Goal: Task Accomplishment & Management: Use online tool/utility

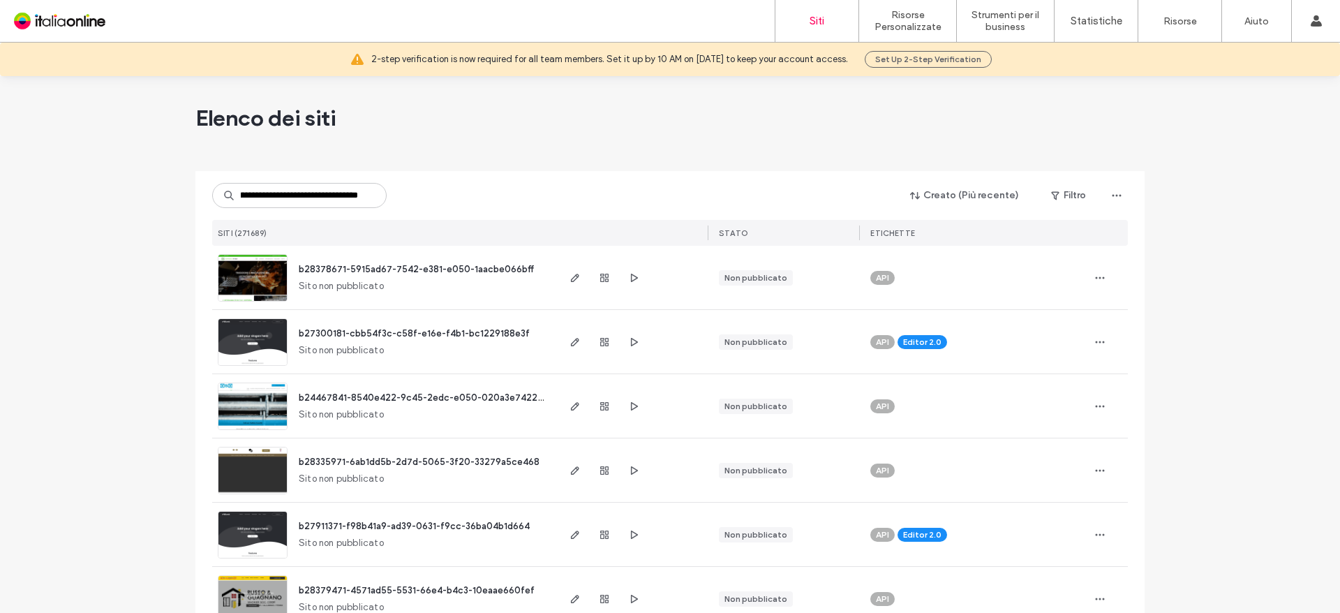
scroll to position [0, 85]
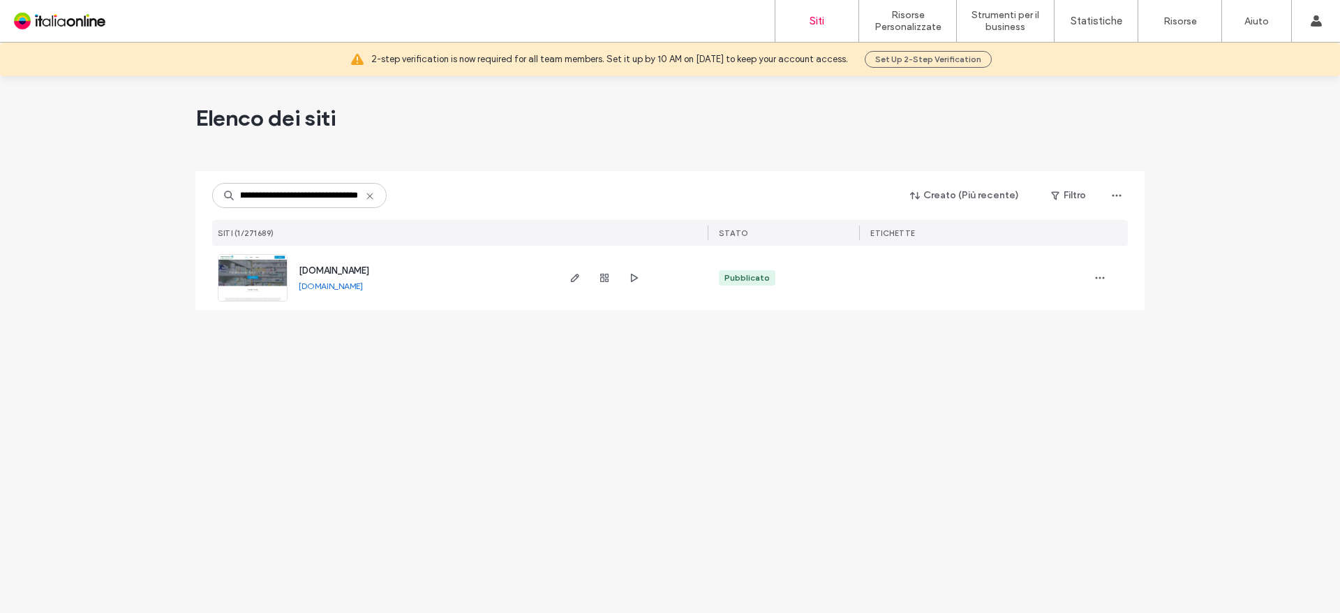
type input "**********"
click at [369, 264] on div "[DOMAIN_NAME]" at bounding box center [334, 271] width 70 height 14
drag, startPoint x: 412, startPoint y: 271, endPoint x: 323, endPoint y: 119, distance: 175.8
click at [369, 271] on span "[DOMAIN_NAME]" at bounding box center [334, 270] width 70 height 10
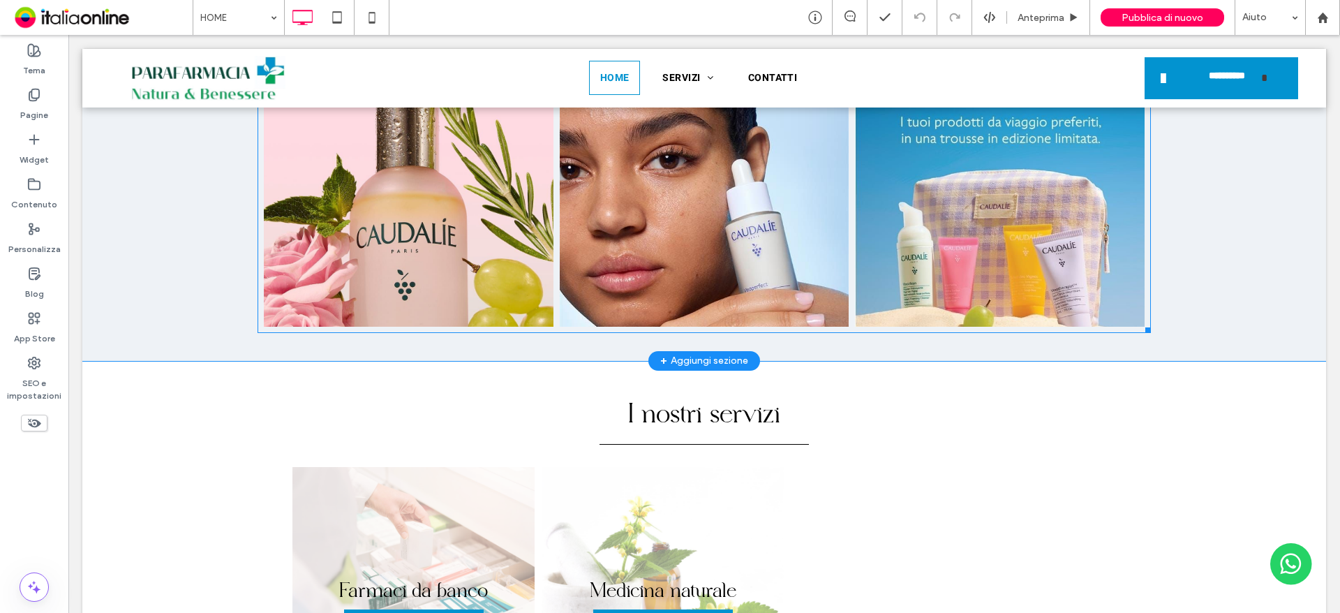
scroll to position [1256, 0]
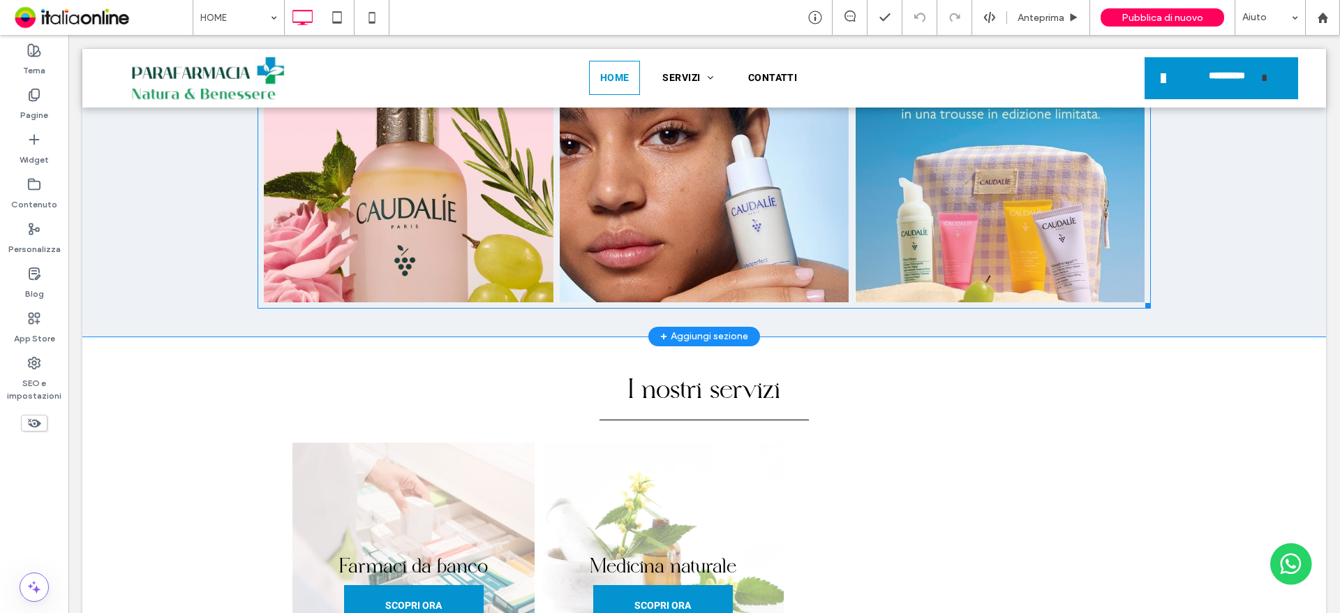
click at [449, 246] on link at bounding box center [408, 171] width 307 height 276
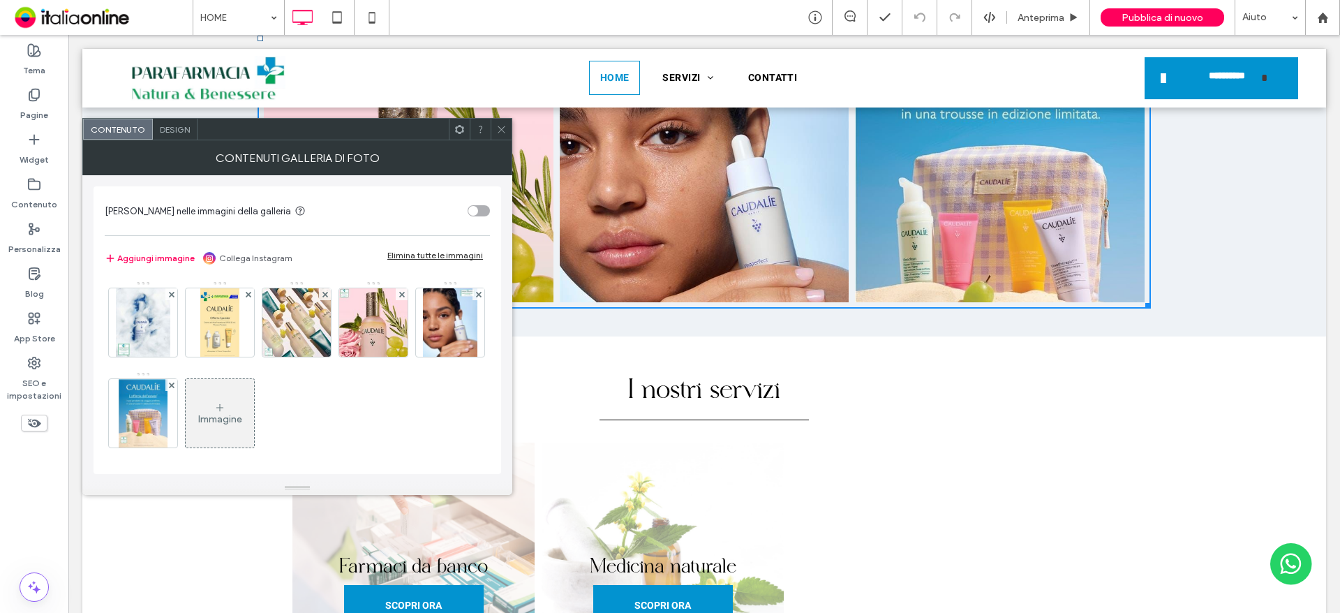
click at [426, 256] on div "Elimina tutte le immagini" at bounding box center [435, 255] width 96 height 10
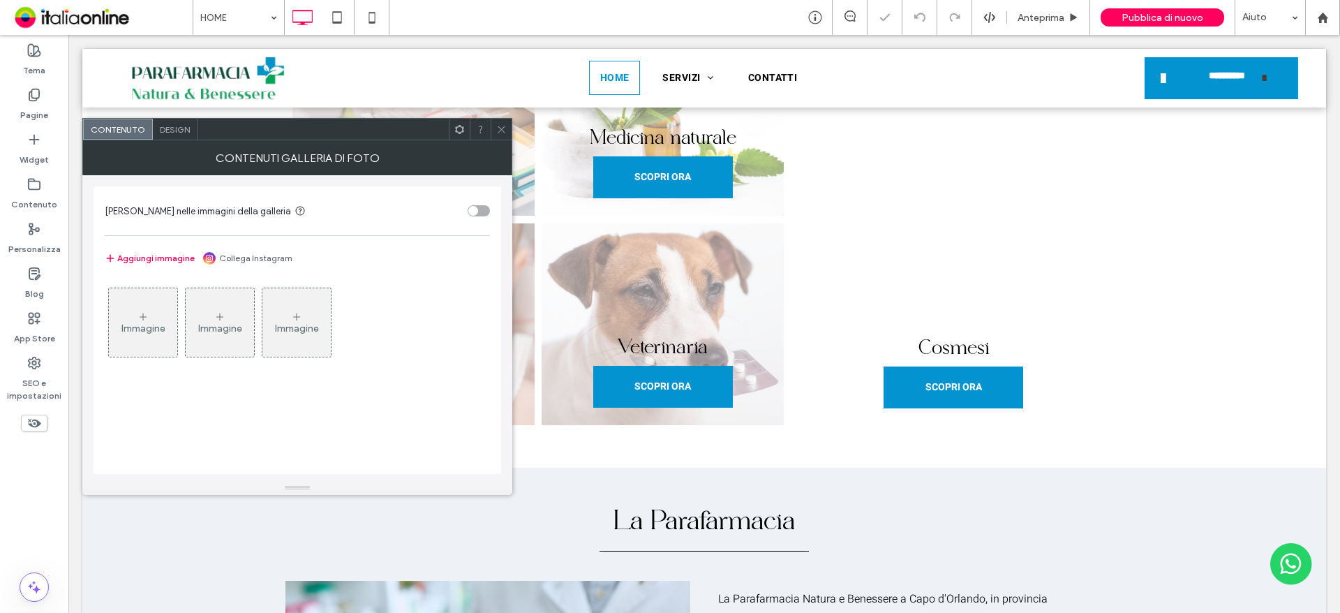
scroll to position [1042, 0]
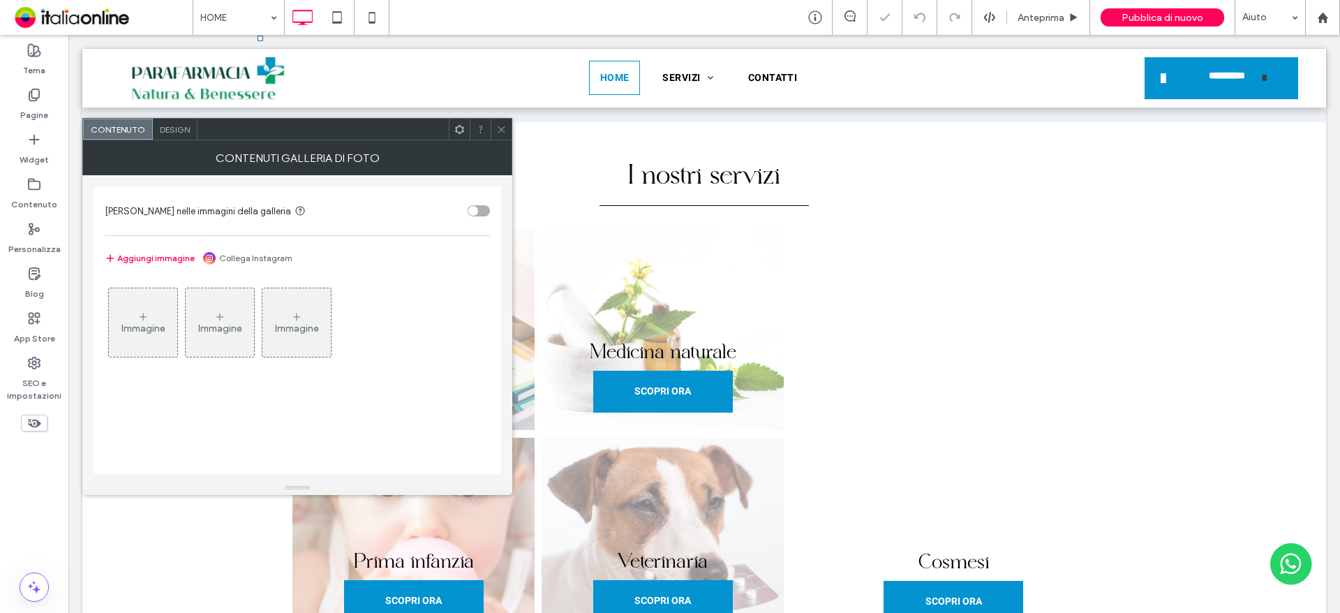
click at [126, 317] on div "Immagine" at bounding box center [143, 323] width 68 height 66
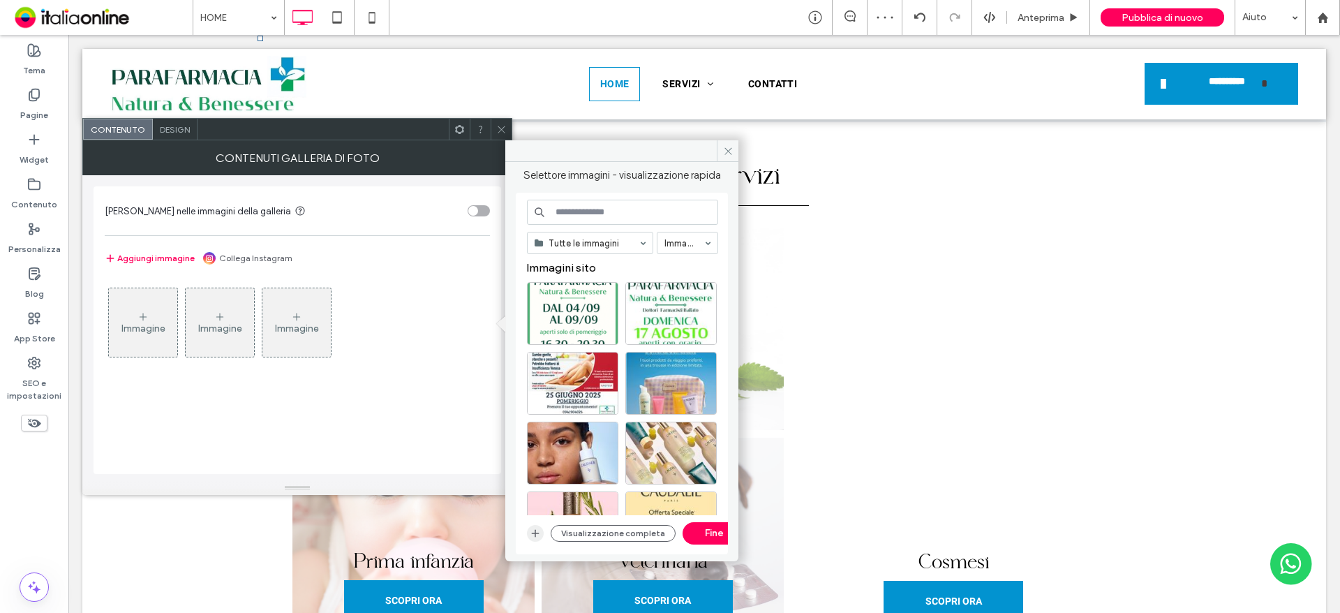
click at [536, 536] on icon "button" at bounding box center [535, 533] width 11 height 11
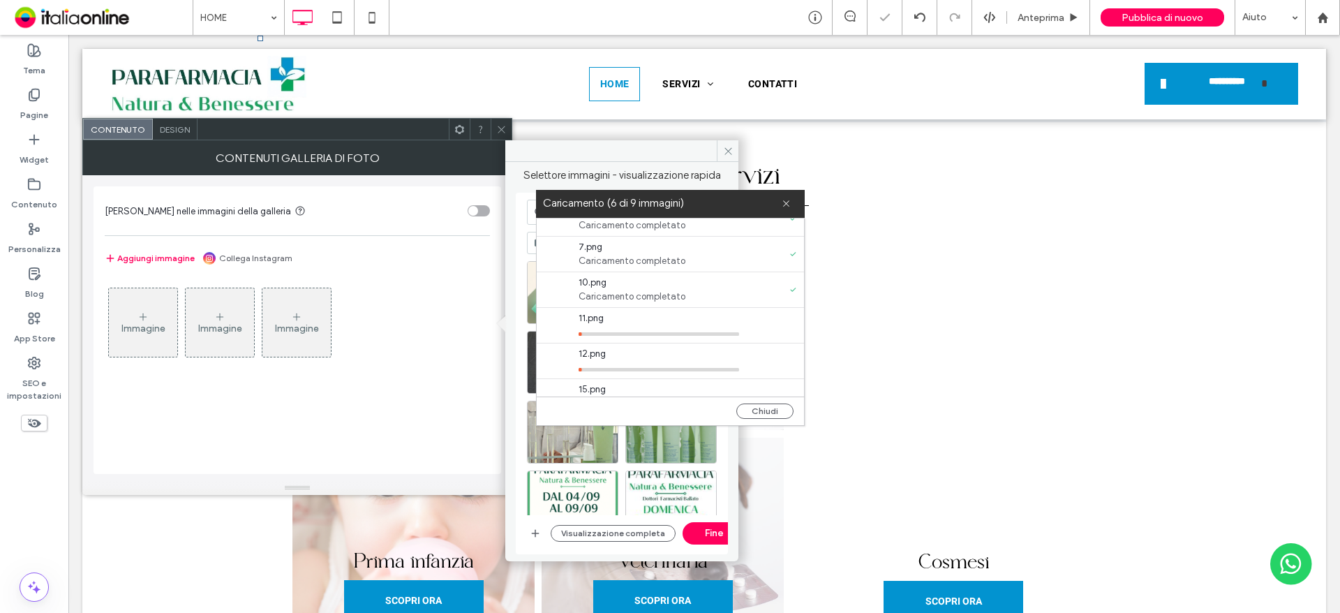
scroll to position [140, 0]
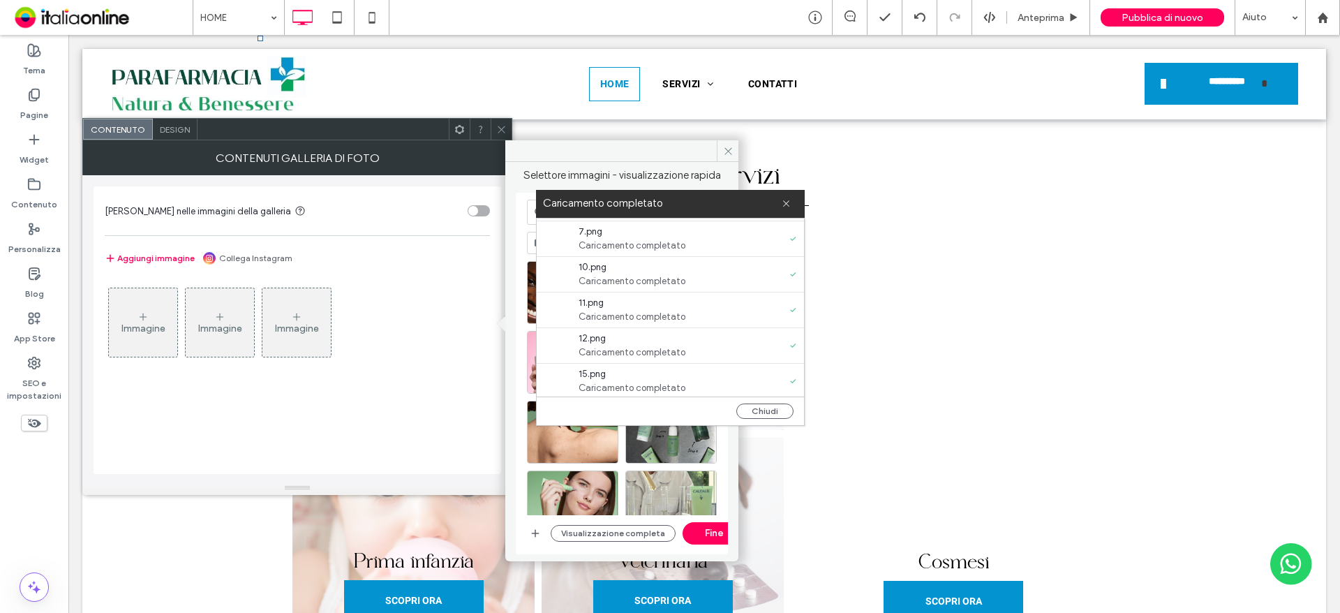
drag, startPoint x: 770, startPoint y: 413, endPoint x: 751, endPoint y: 294, distance: 120.8
click at [751, 294] on div "1.png Caricamento completato 3.png Caricamento completato 4.png Caricamento com…" at bounding box center [670, 321] width 267 height 207
click at [766, 412] on button "Chiudi" at bounding box center [764, 410] width 57 height 15
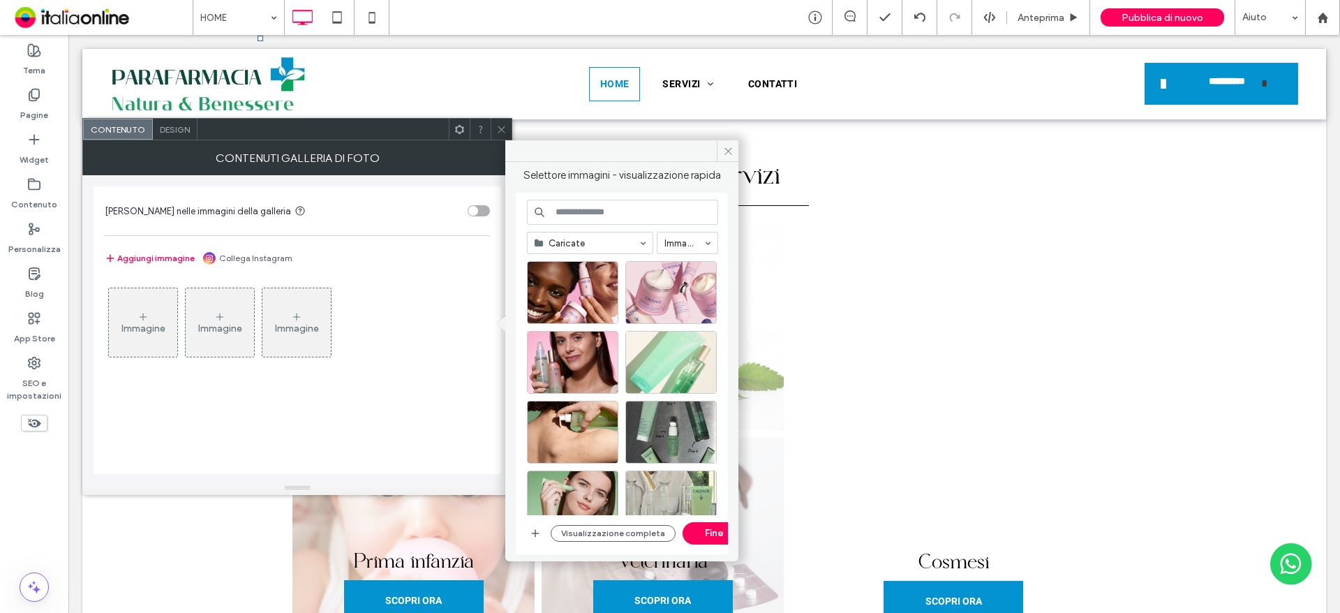
scroll to position [0, 0]
click at [588, 299] on div "Seleziona" at bounding box center [572, 292] width 91 height 63
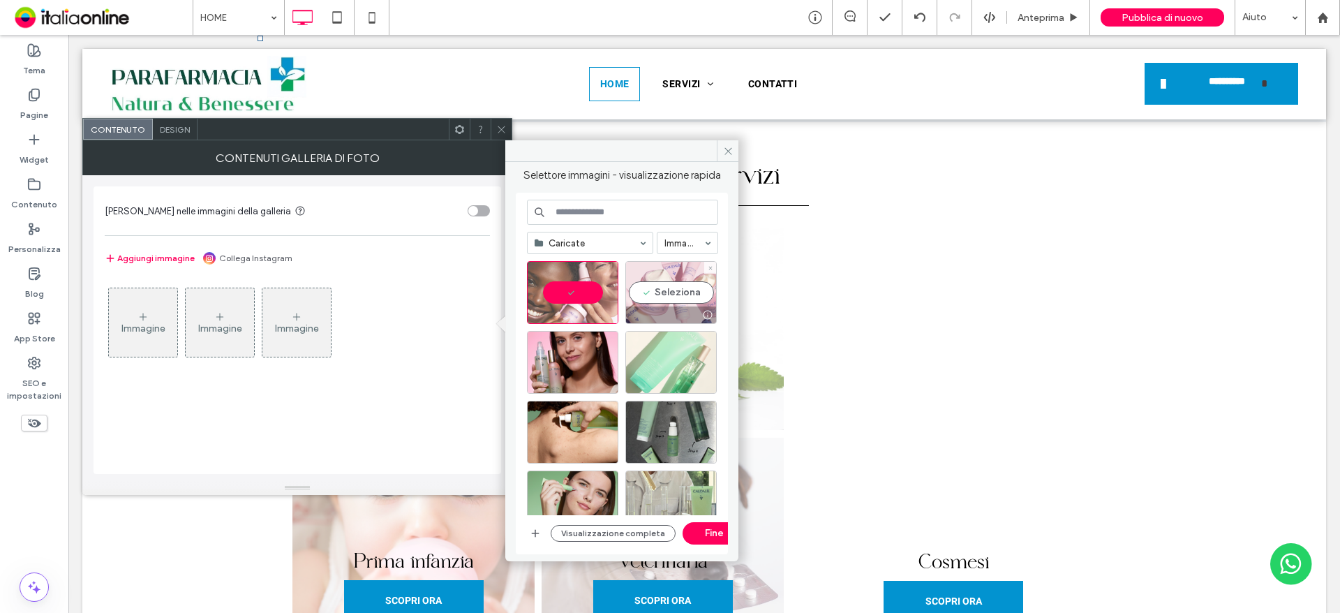
click at [664, 285] on div "Seleziona" at bounding box center [670, 292] width 91 height 63
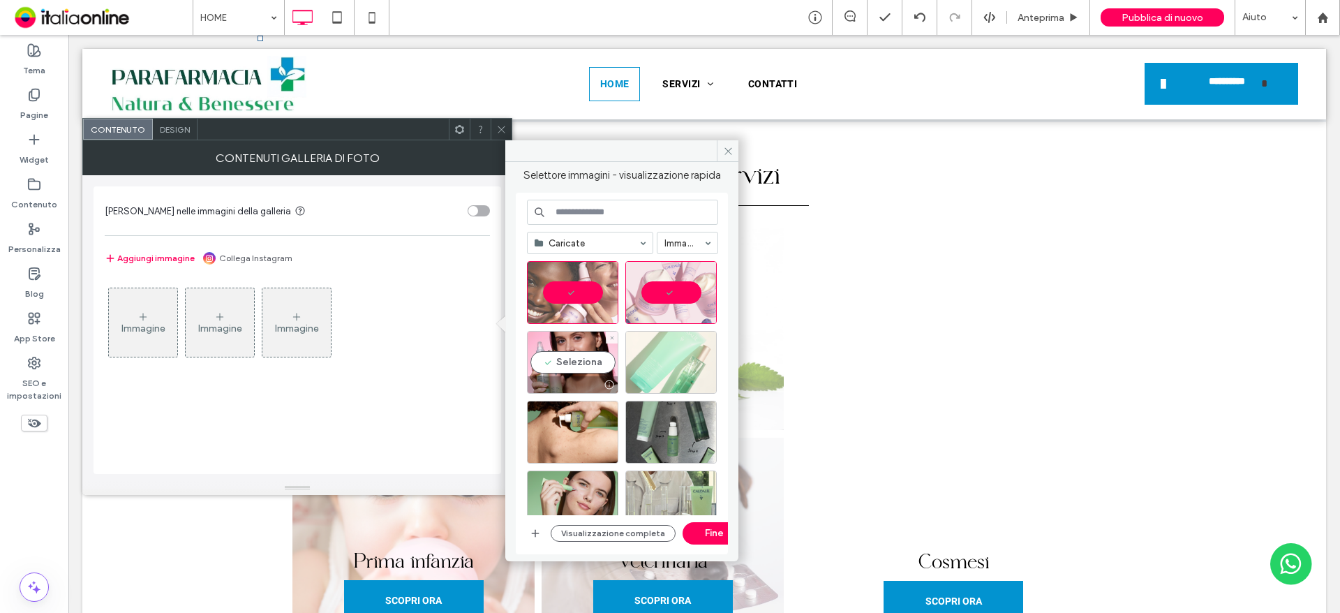
drag, startPoint x: 582, startPoint y: 331, endPoint x: 715, endPoint y: 357, distance: 135.1
click at [582, 331] on div "Seleziona" at bounding box center [572, 362] width 91 height 63
click at [691, 359] on div "Seleziona" at bounding box center [670, 362] width 91 height 63
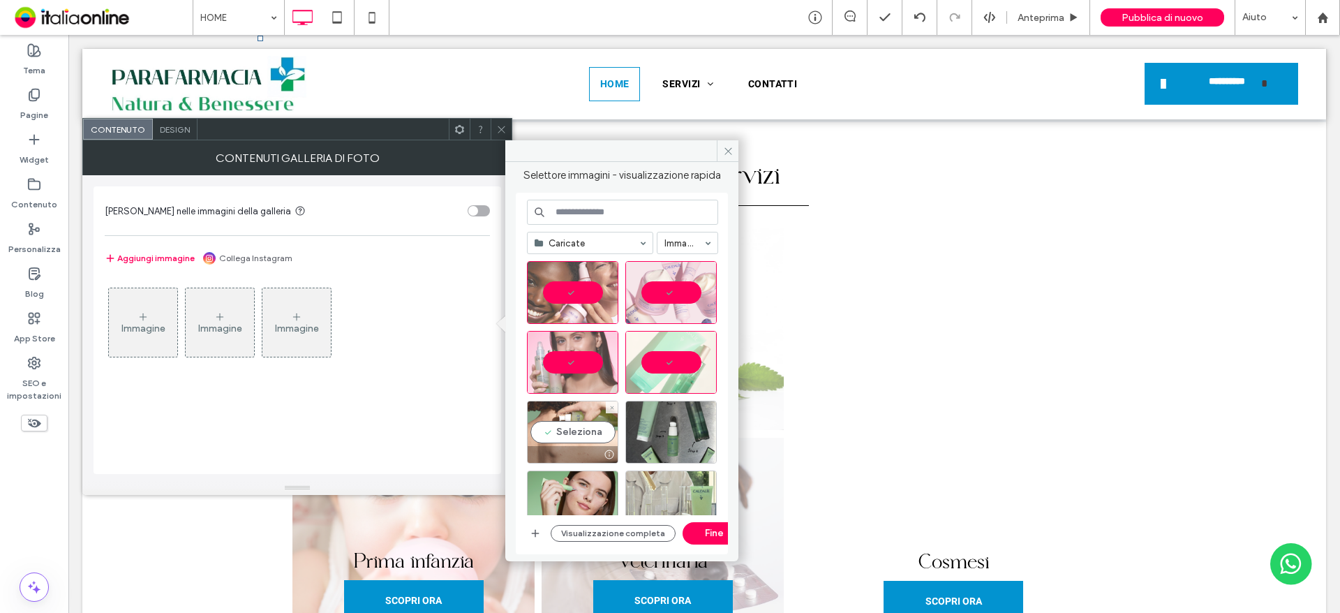
click at [593, 415] on div "Seleziona" at bounding box center [572, 432] width 91 height 63
click at [675, 424] on div "Seleziona" at bounding box center [670, 432] width 91 height 63
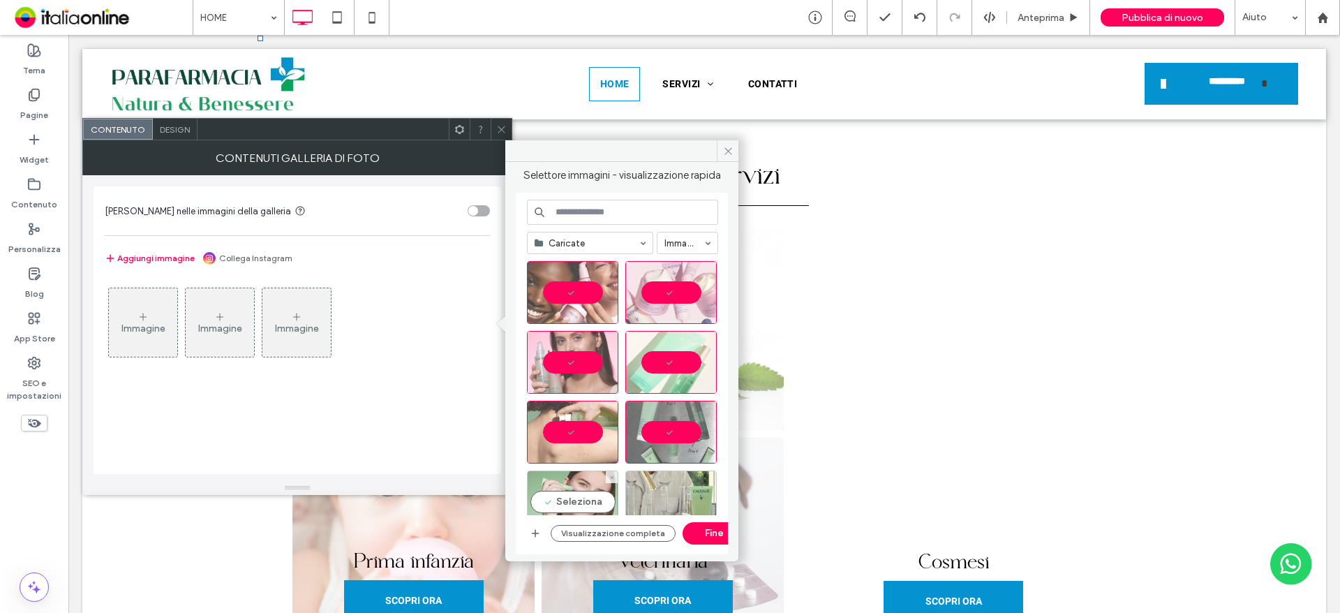
click at [594, 486] on div "Seleziona" at bounding box center [572, 501] width 91 height 63
click at [687, 474] on div "Seleziona" at bounding box center [670, 501] width 91 height 63
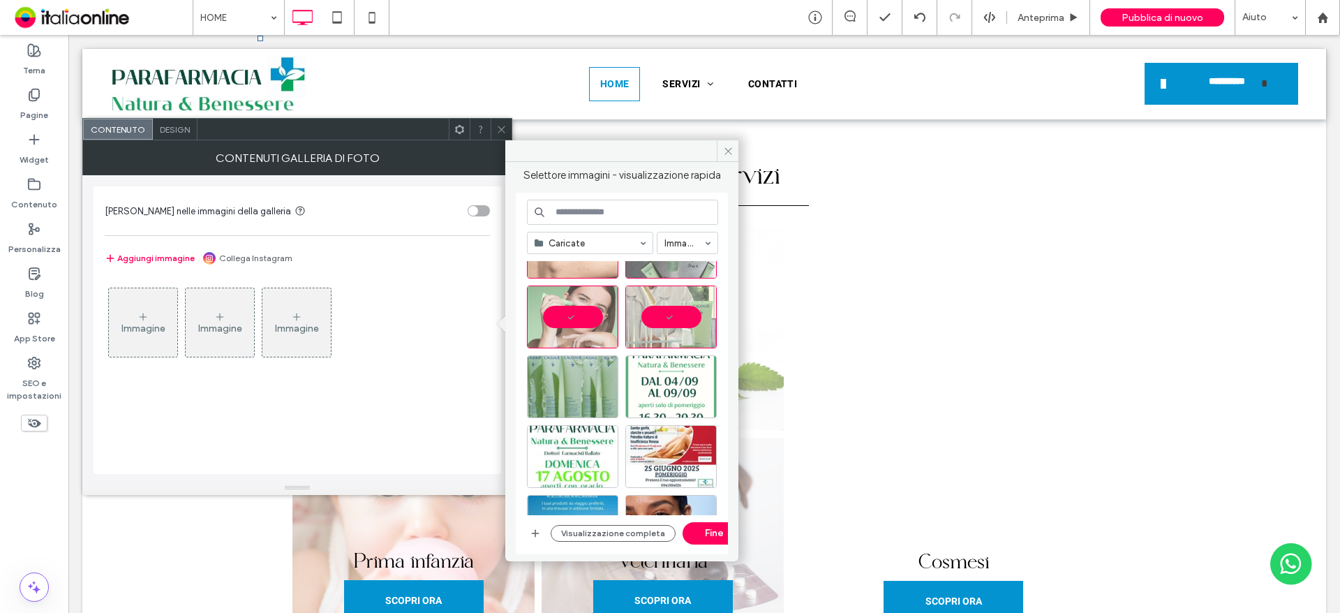
scroll to position [209, 0]
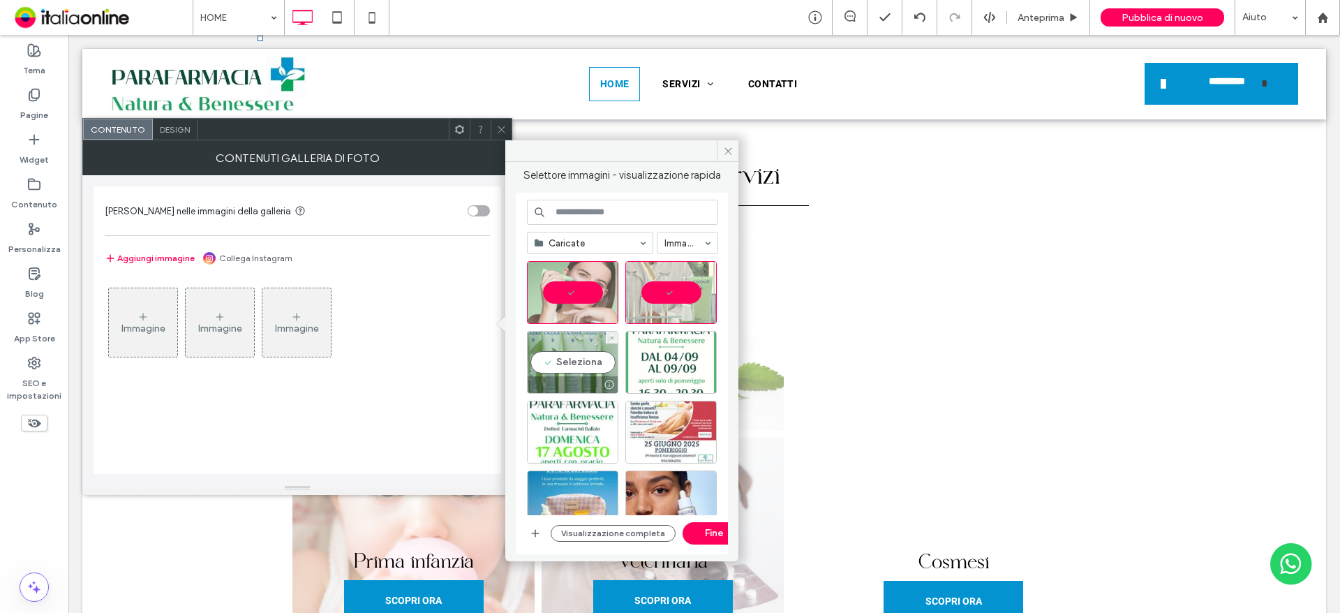
drag, startPoint x: 576, startPoint y: 360, endPoint x: 668, endPoint y: 402, distance: 101.2
click at [576, 360] on div "Seleziona" at bounding box center [572, 362] width 91 height 63
click at [703, 536] on button "Fine" at bounding box center [713, 533] width 63 height 22
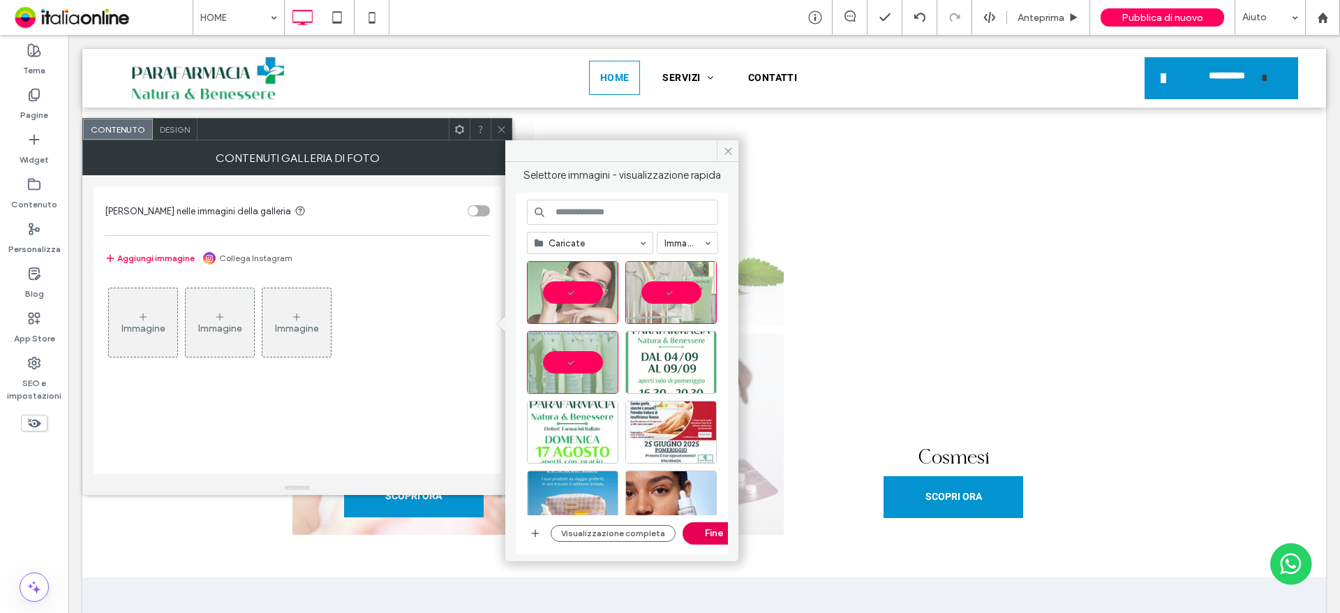
scroll to position [989, 0]
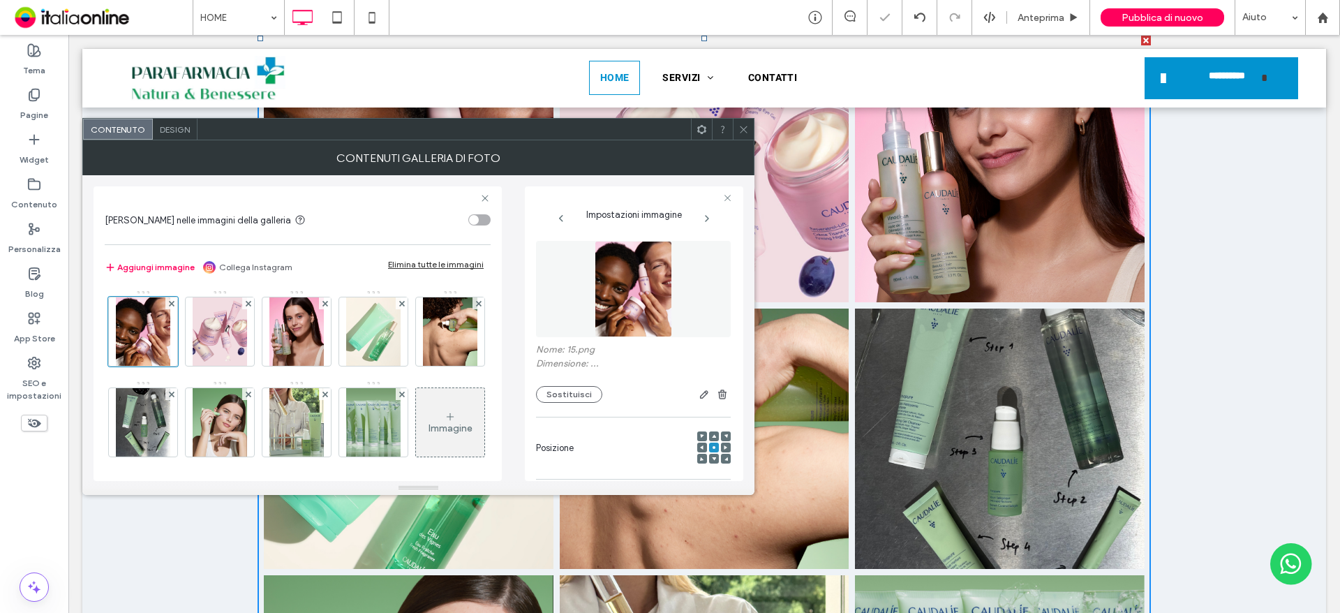
click at [187, 122] on div "Design" at bounding box center [175, 129] width 45 height 21
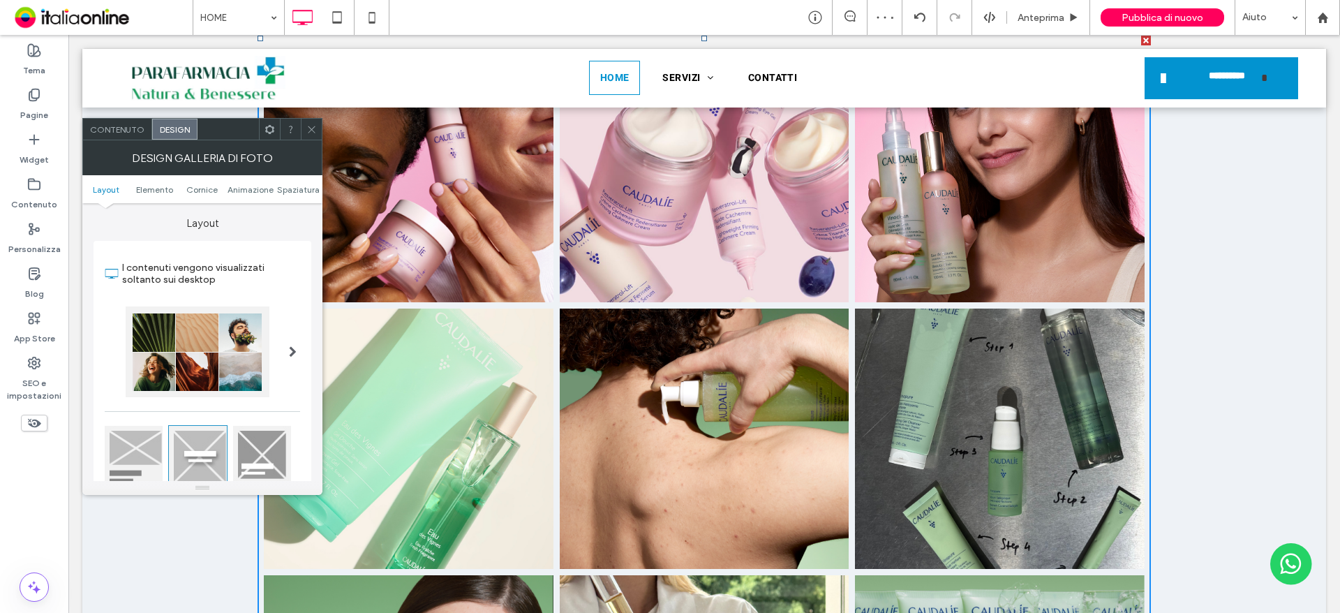
scroll to position [349, 0]
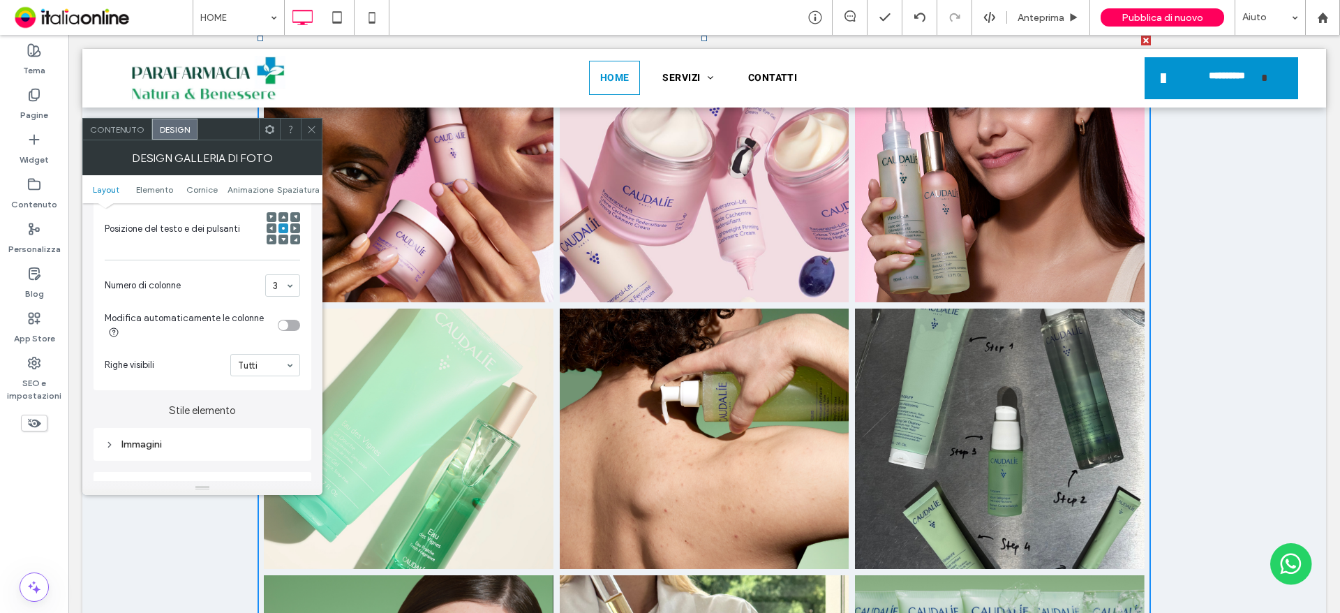
click at [321, 130] on div at bounding box center [311, 129] width 21 height 21
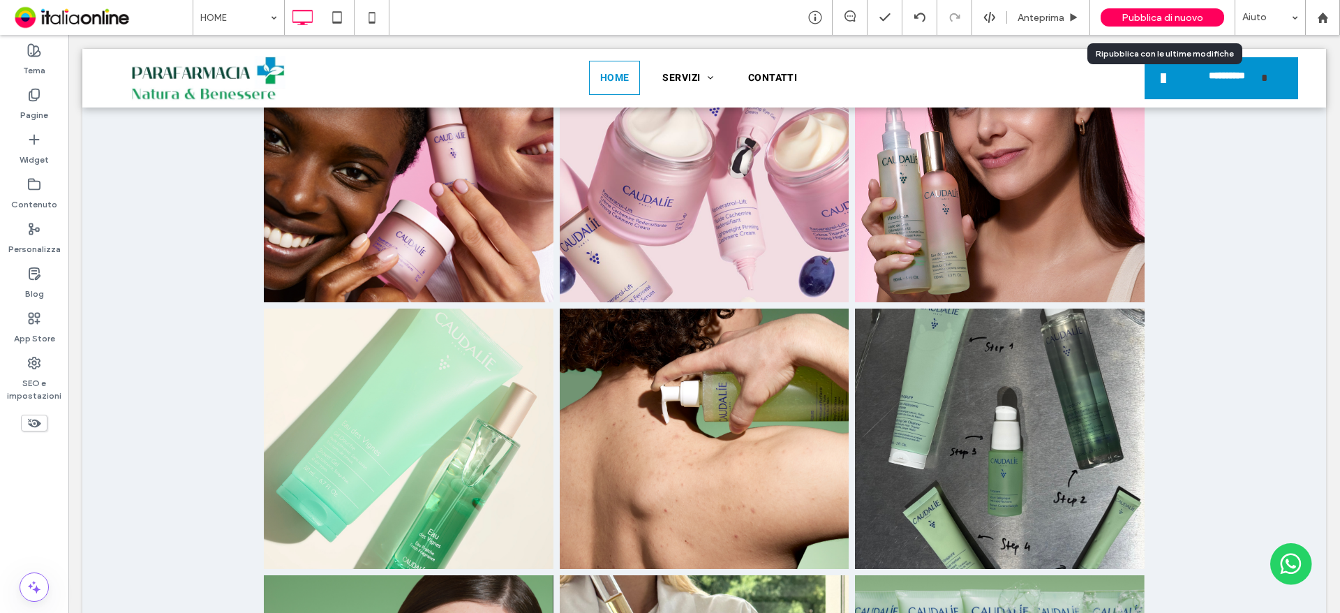
click at [1172, 17] on span "Pubblica di nuovo" at bounding box center [1162, 18] width 82 height 12
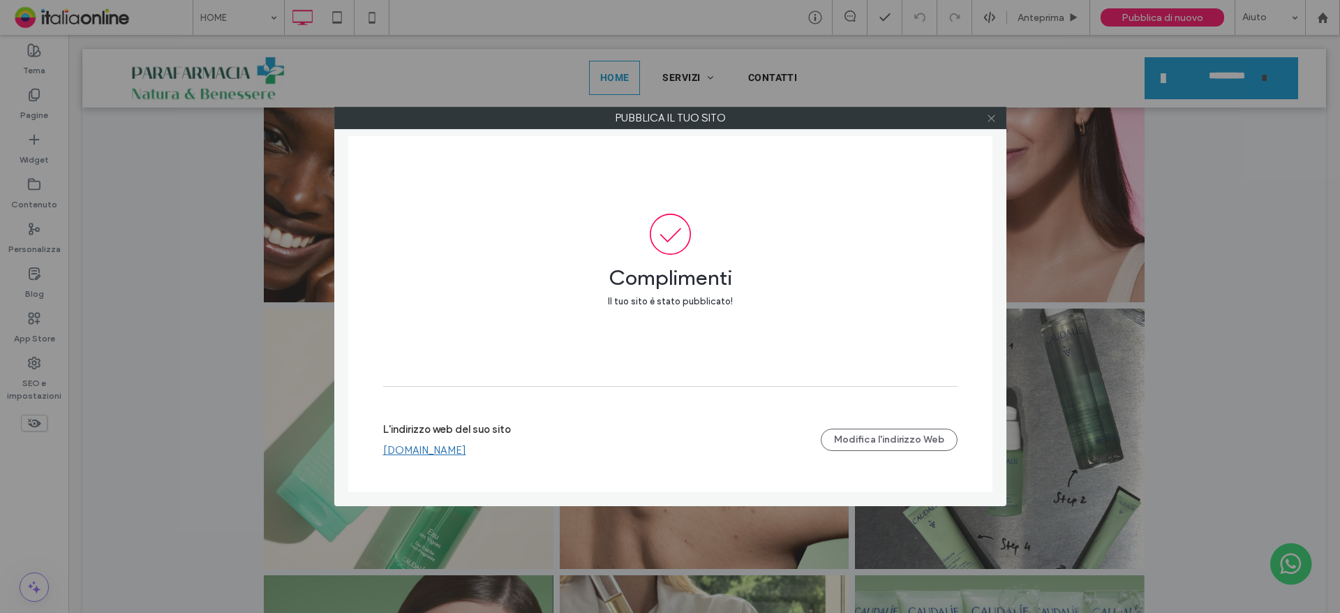
click at [993, 119] on icon at bounding box center [991, 118] width 10 height 10
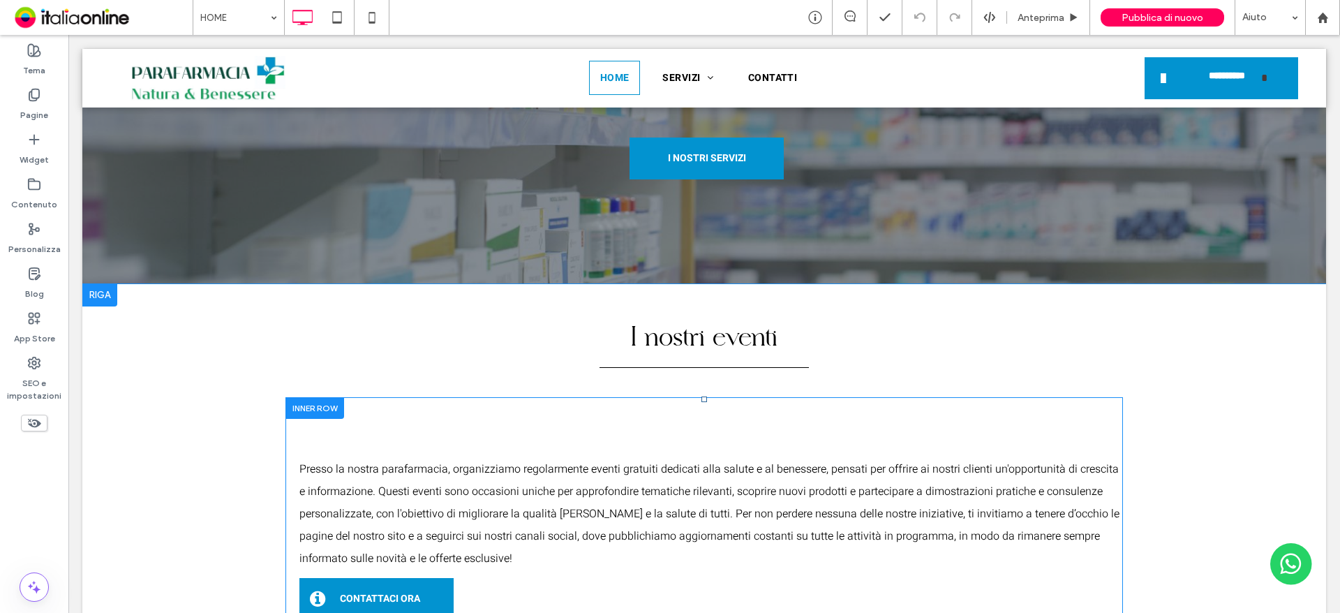
scroll to position [0, 0]
